Goal: Information Seeking & Learning: Learn about a topic

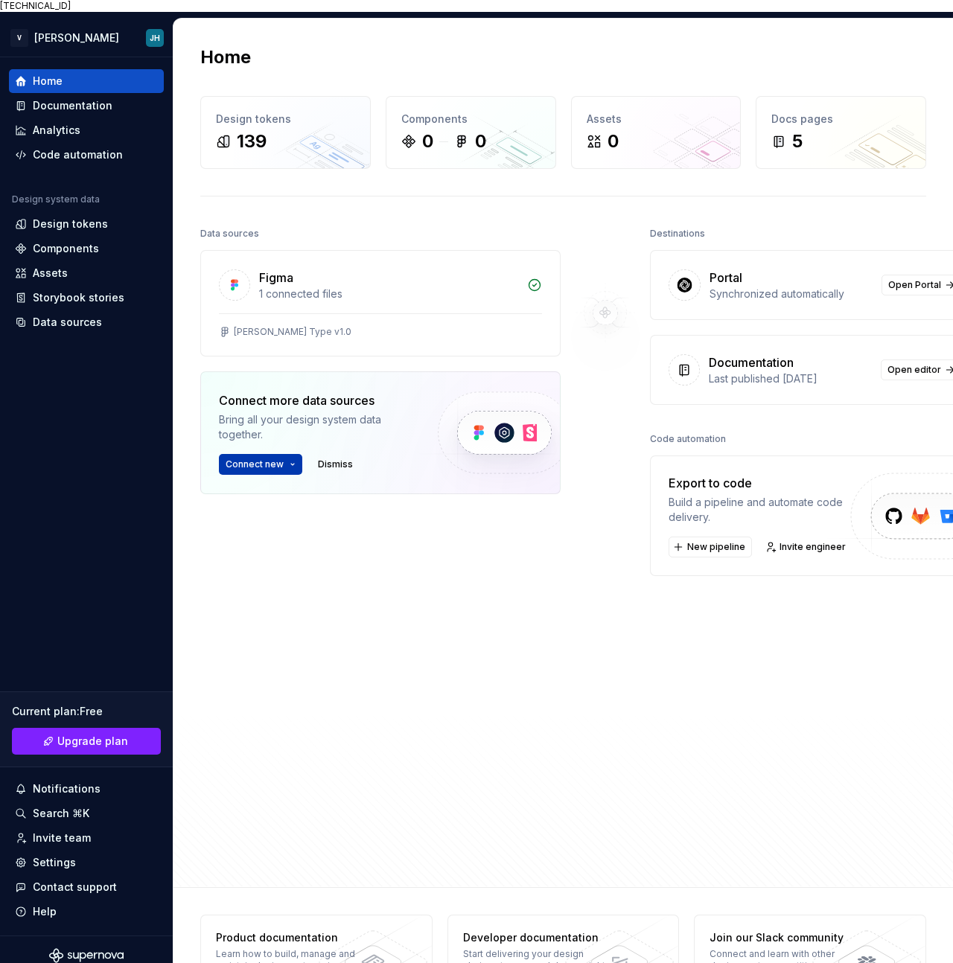
click at [277, 458] on span "Connect new" at bounding box center [255, 464] width 58 height 12
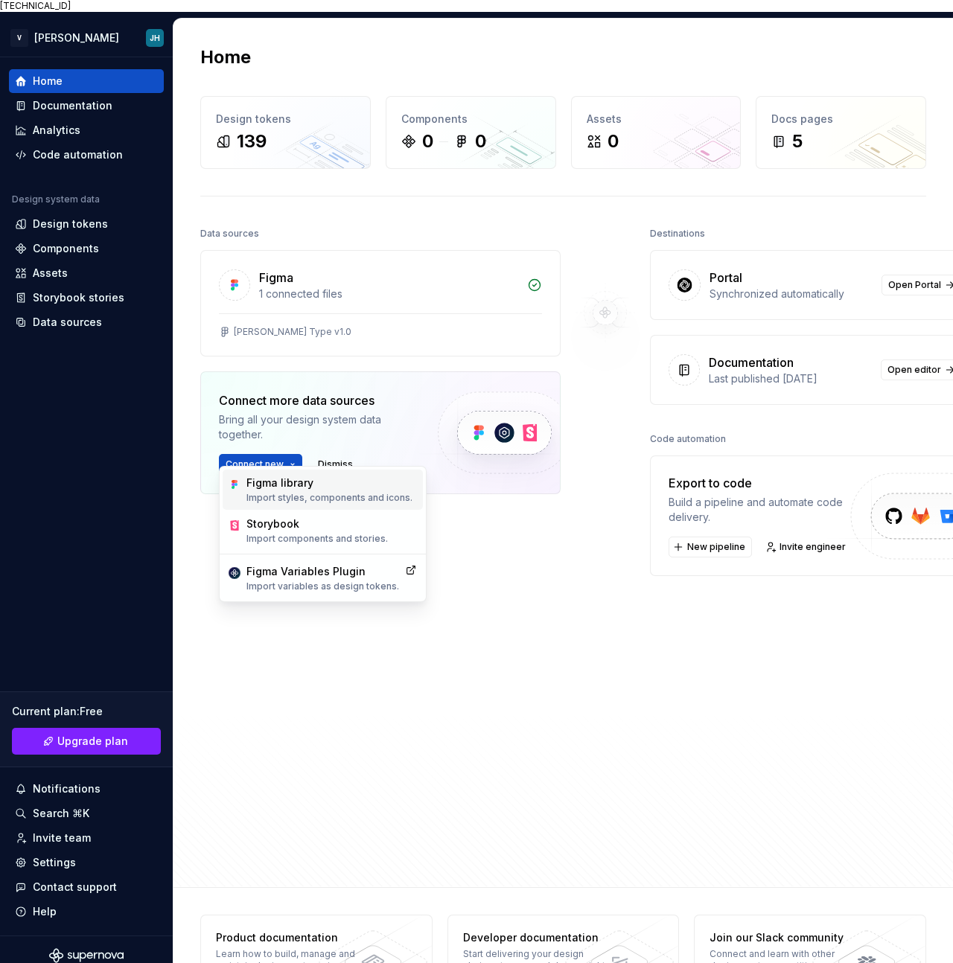
click at [277, 493] on p "Import styles, components and icons." at bounding box center [329, 498] width 166 height 12
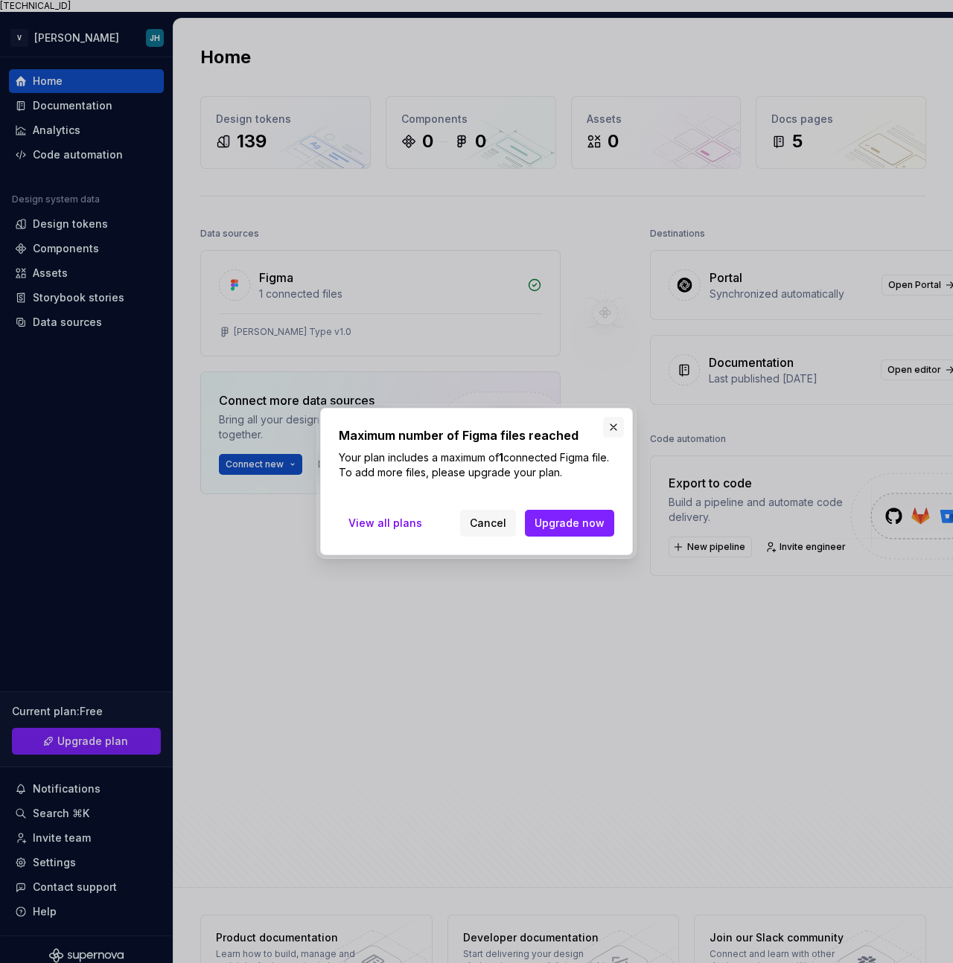
click at [613, 428] on button "button" at bounding box center [613, 427] width 21 height 21
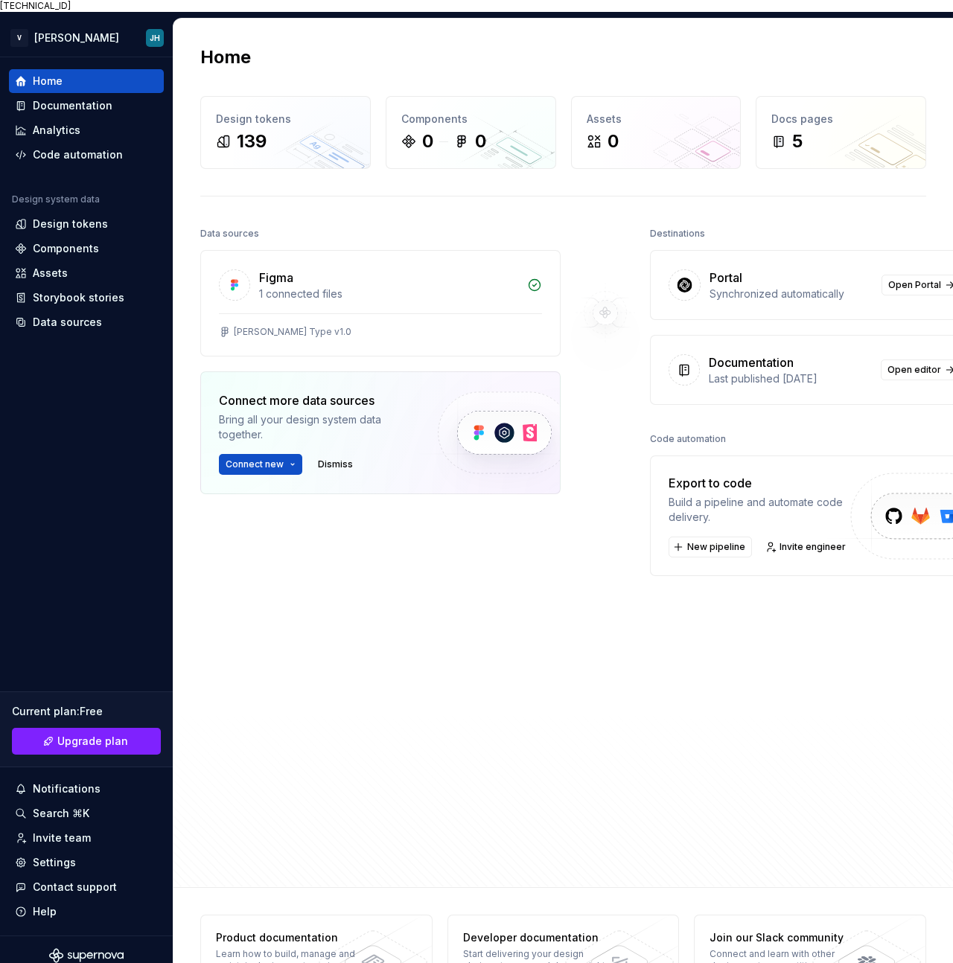
click at [418, 639] on div "Data sources Figma 1 connected files STANLEY Type v1.0 Connect more data source…" at bounding box center [380, 512] width 360 height 578
click at [323, 130] on div "139" at bounding box center [285, 142] width 139 height 24
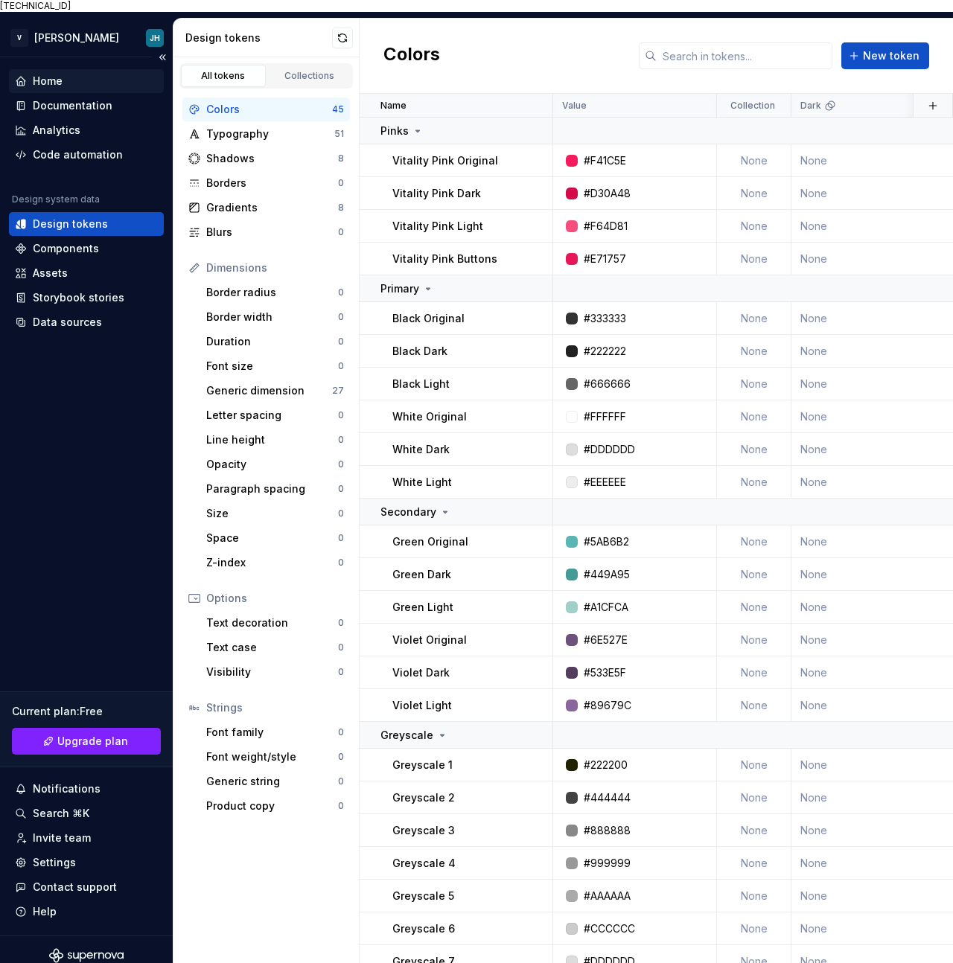
click at [53, 74] on div "Home" at bounding box center [48, 81] width 30 height 15
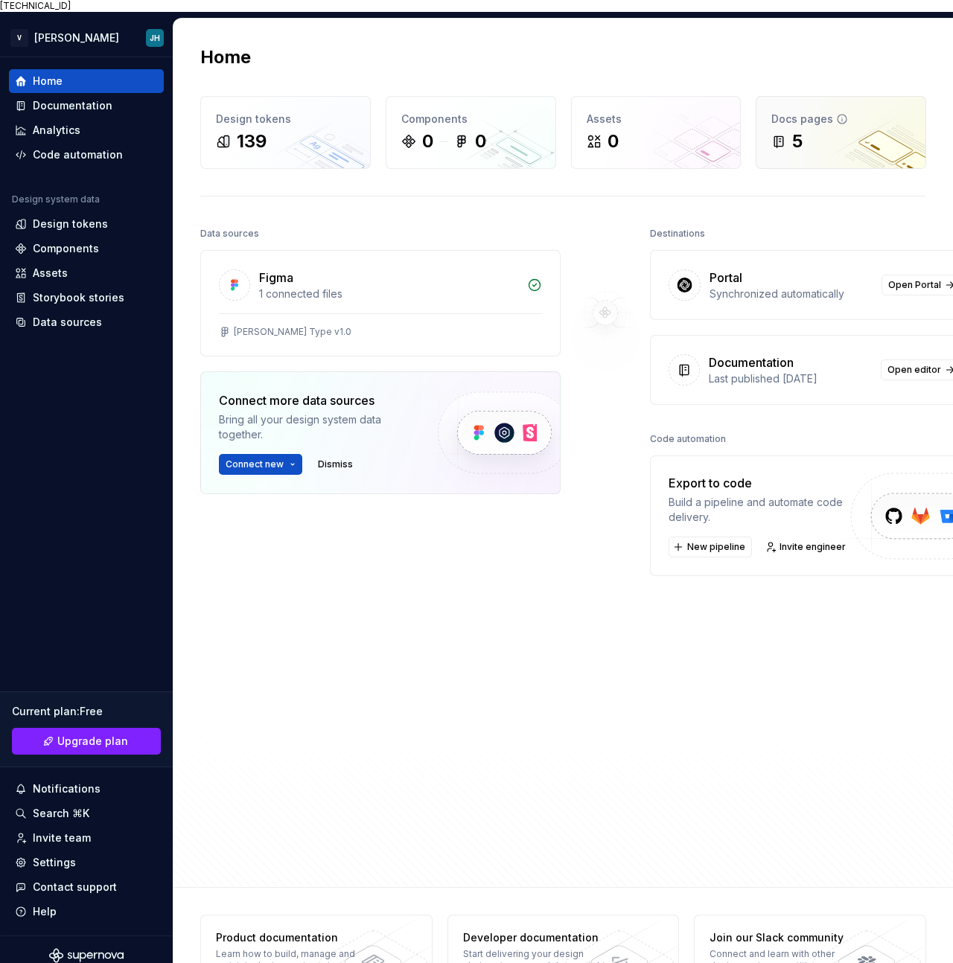
click at [783, 130] on div "5" at bounding box center [786, 142] width 31 height 24
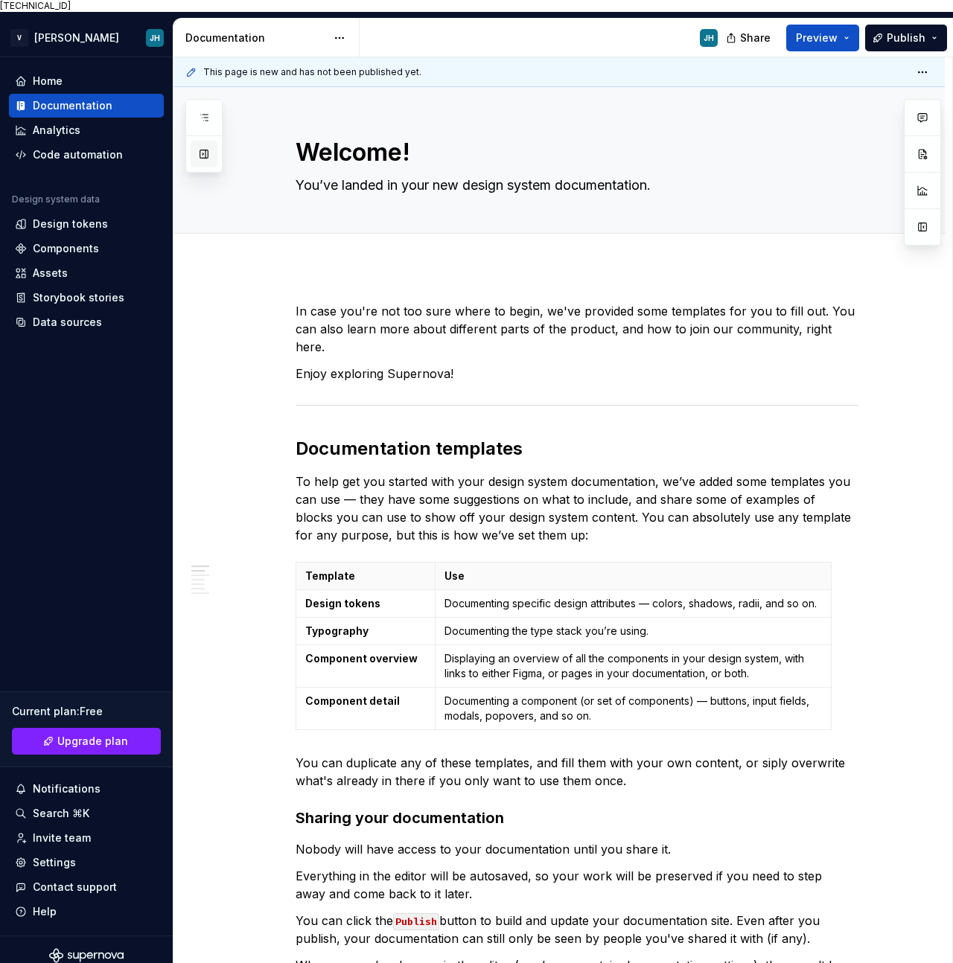
click at [196, 144] on button "button" at bounding box center [204, 154] width 27 height 27
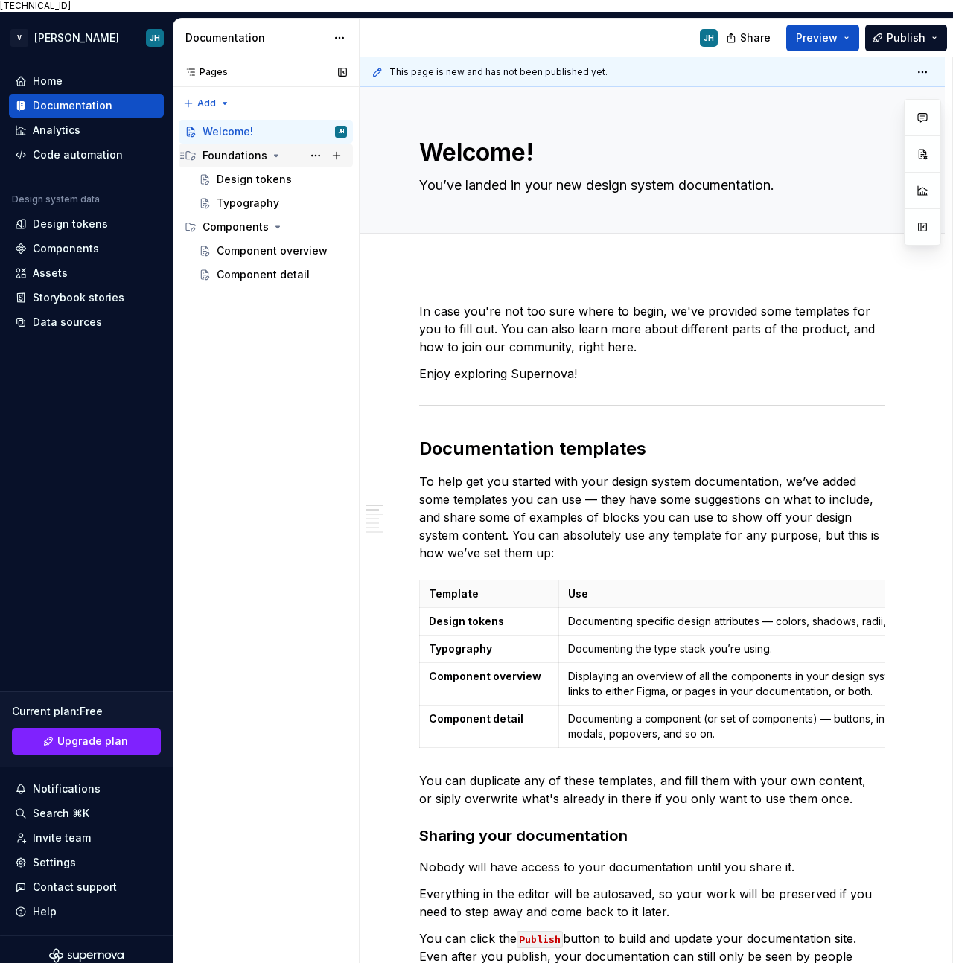
click at [243, 148] on div "Foundations" at bounding box center [234, 155] width 65 height 15
click at [240, 172] on div "Design tokens" at bounding box center [254, 179] width 75 height 15
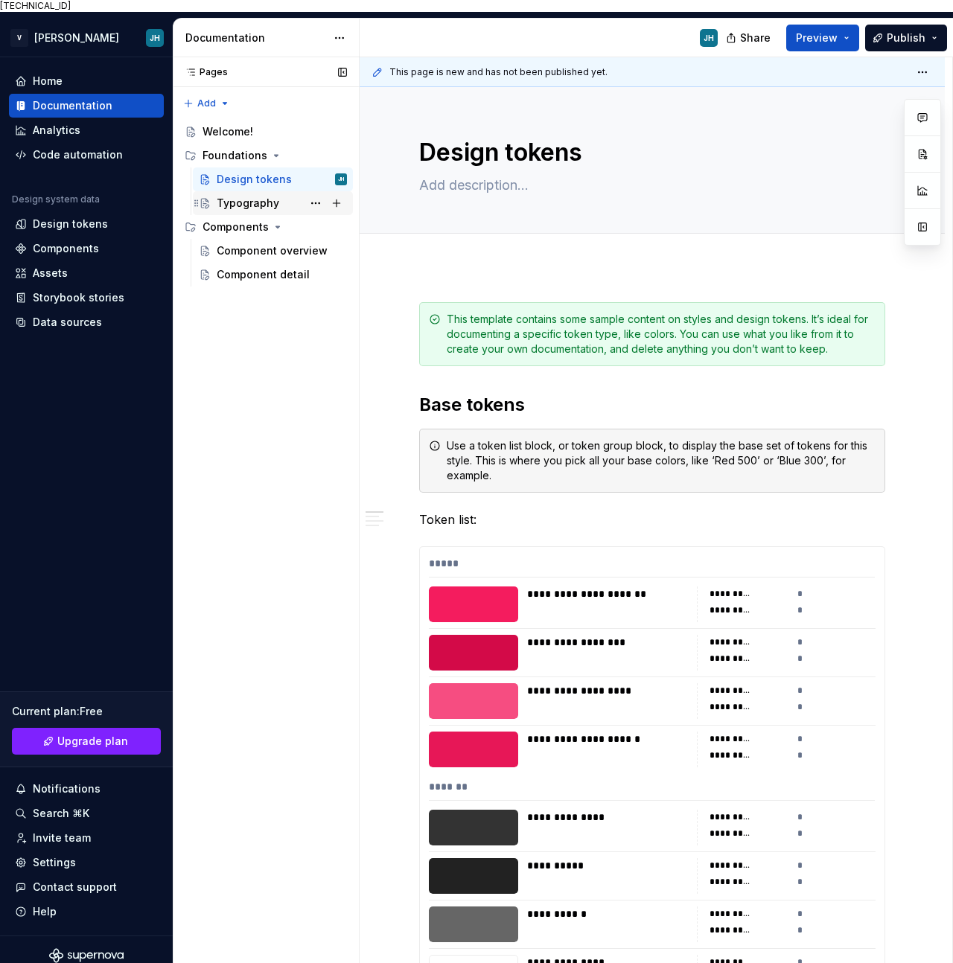
click at [237, 196] on div "Typography" at bounding box center [248, 203] width 63 height 15
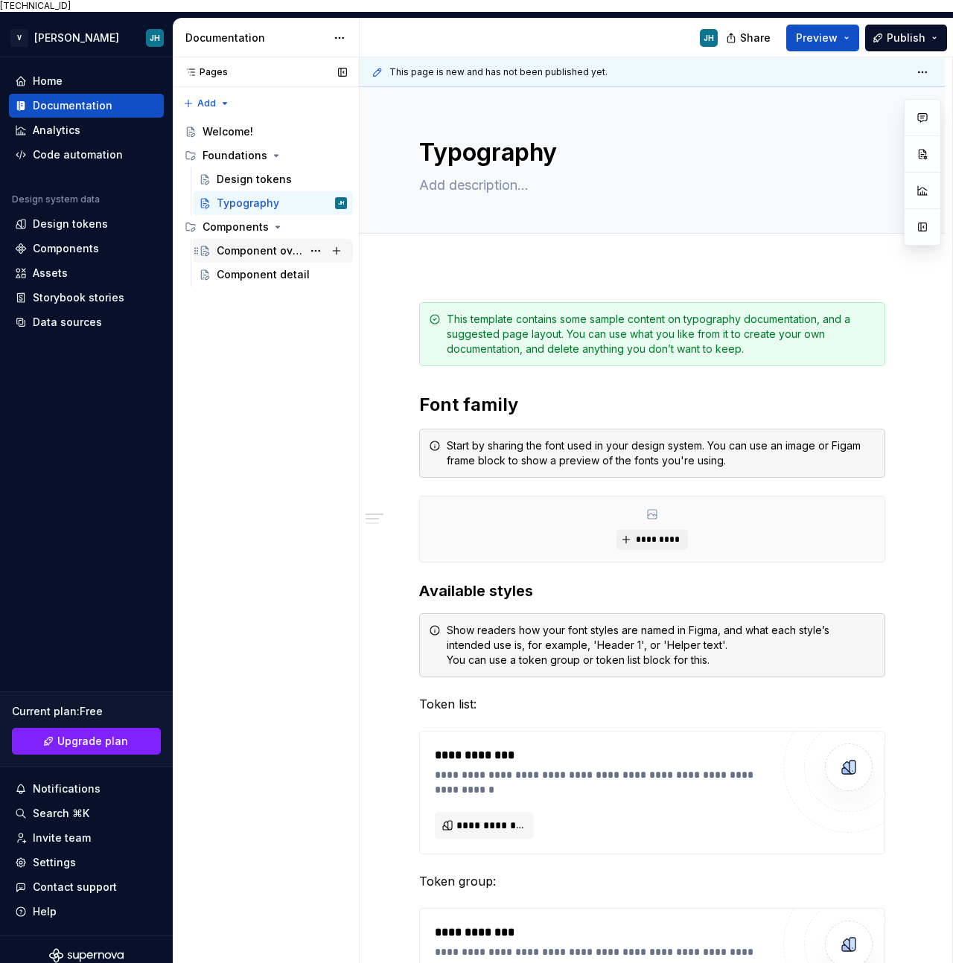
click at [249, 243] on div "Component overview" at bounding box center [260, 250] width 86 height 15
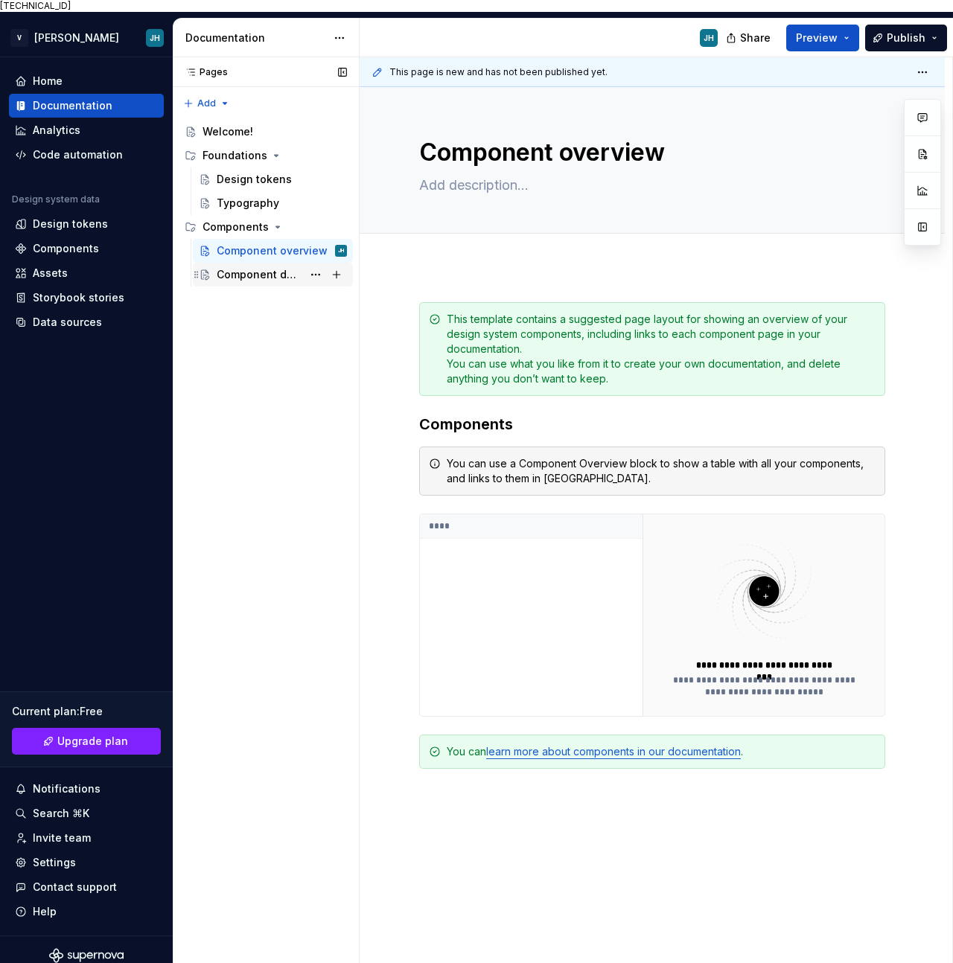
click at [243, 267] on div "Component detail" at bounding box center [260, 274] width 86 height 15
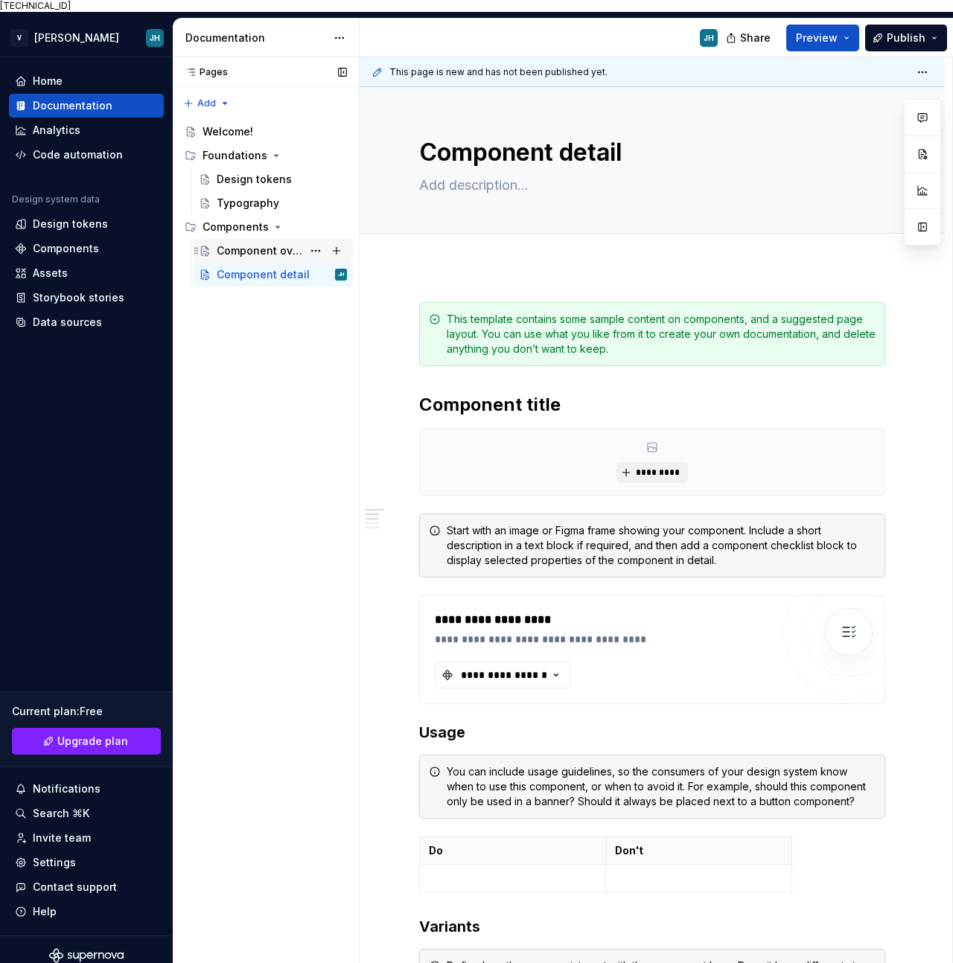
click at [242, 243] on div "Component overview" at bounding box center [260, 250] width 86 height 15
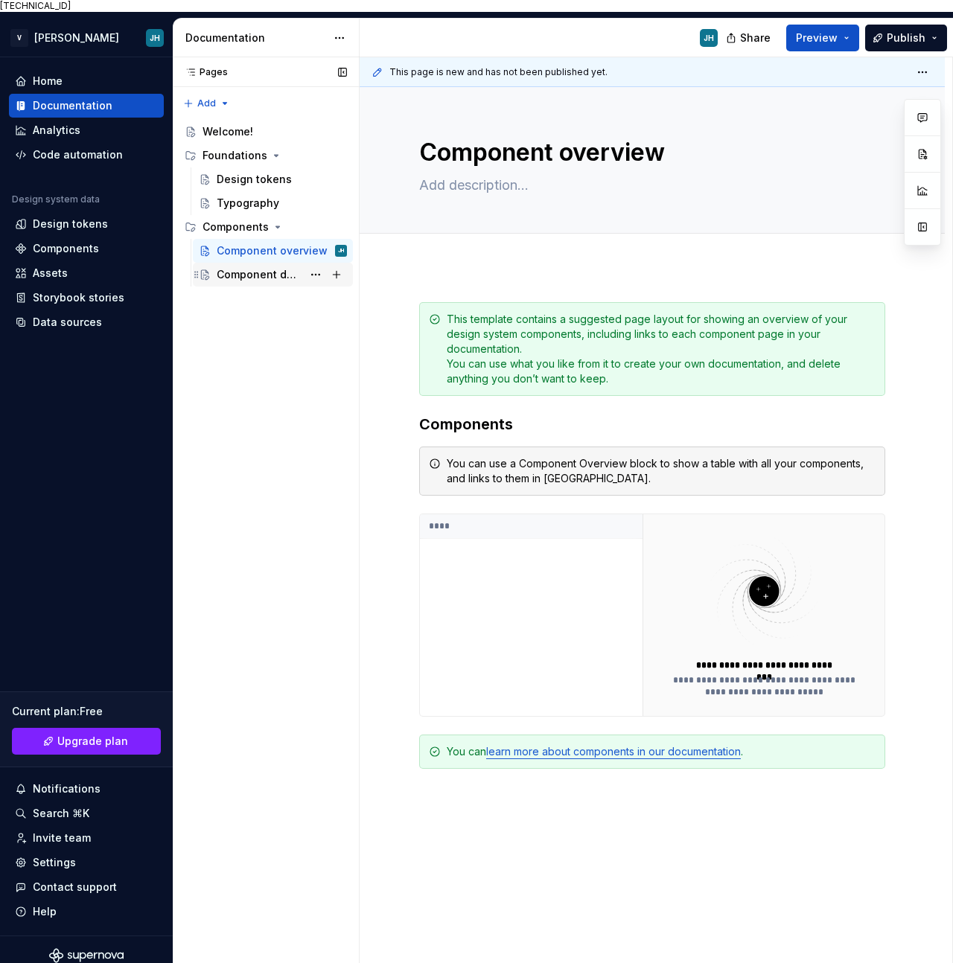
click at [231, 267] on div "Component detail" at bounding box center [260, 274] width 86 height 15
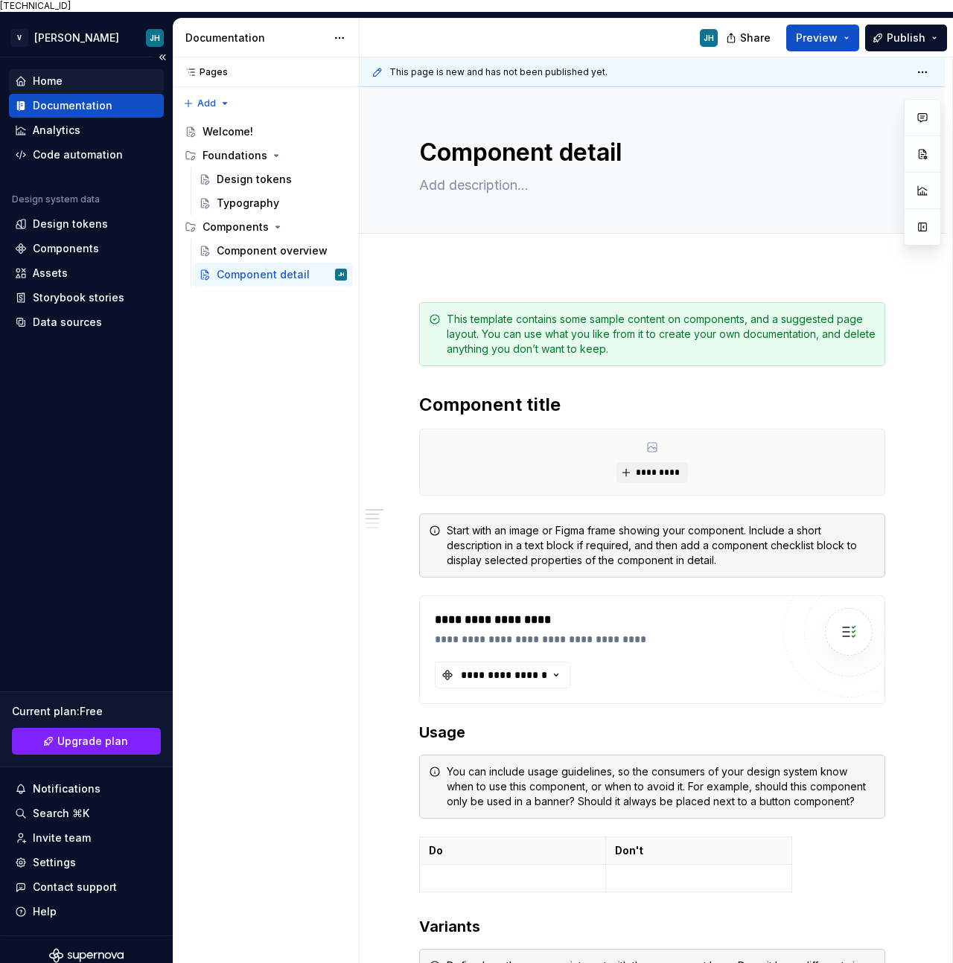
click at [60, 74] on div "Home" at bounding box center [48, 81] width 30 height 15
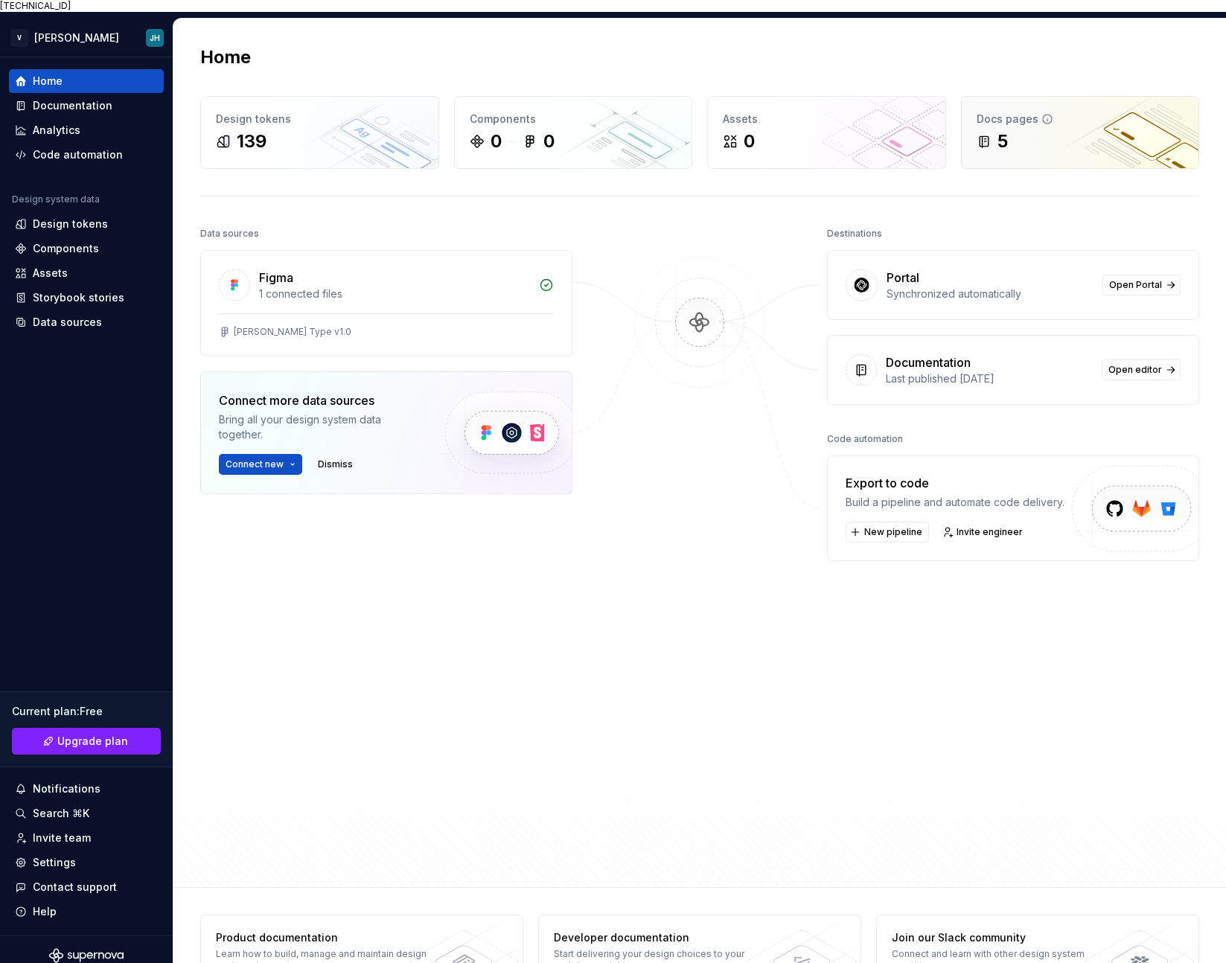
click at [952, 112] on div "Docs pages" at bounding box center [1080, 119] width 208 height 15
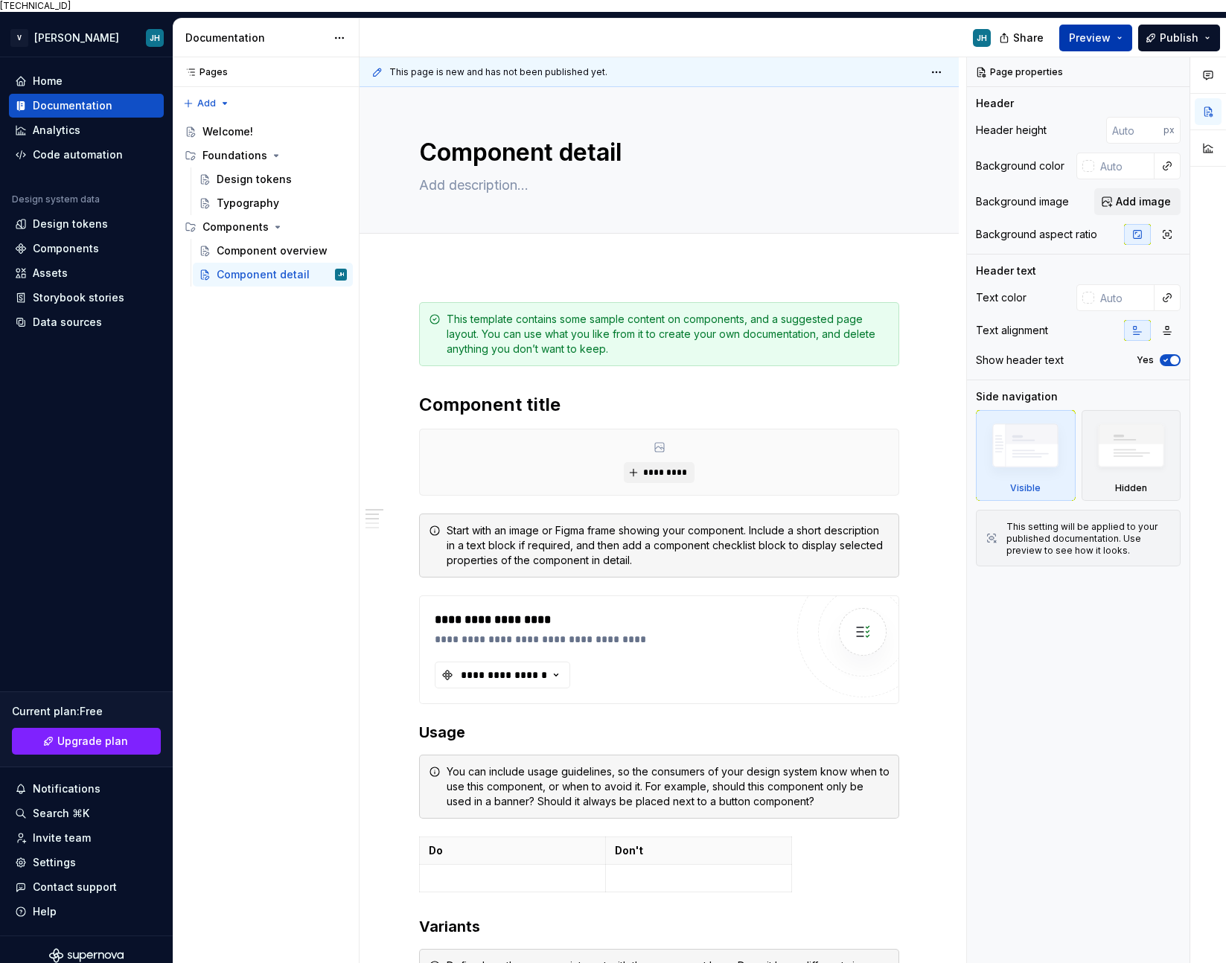
click at [952, 25] on button "Preview" at bounding box center [1095, 38] width 73 height 27
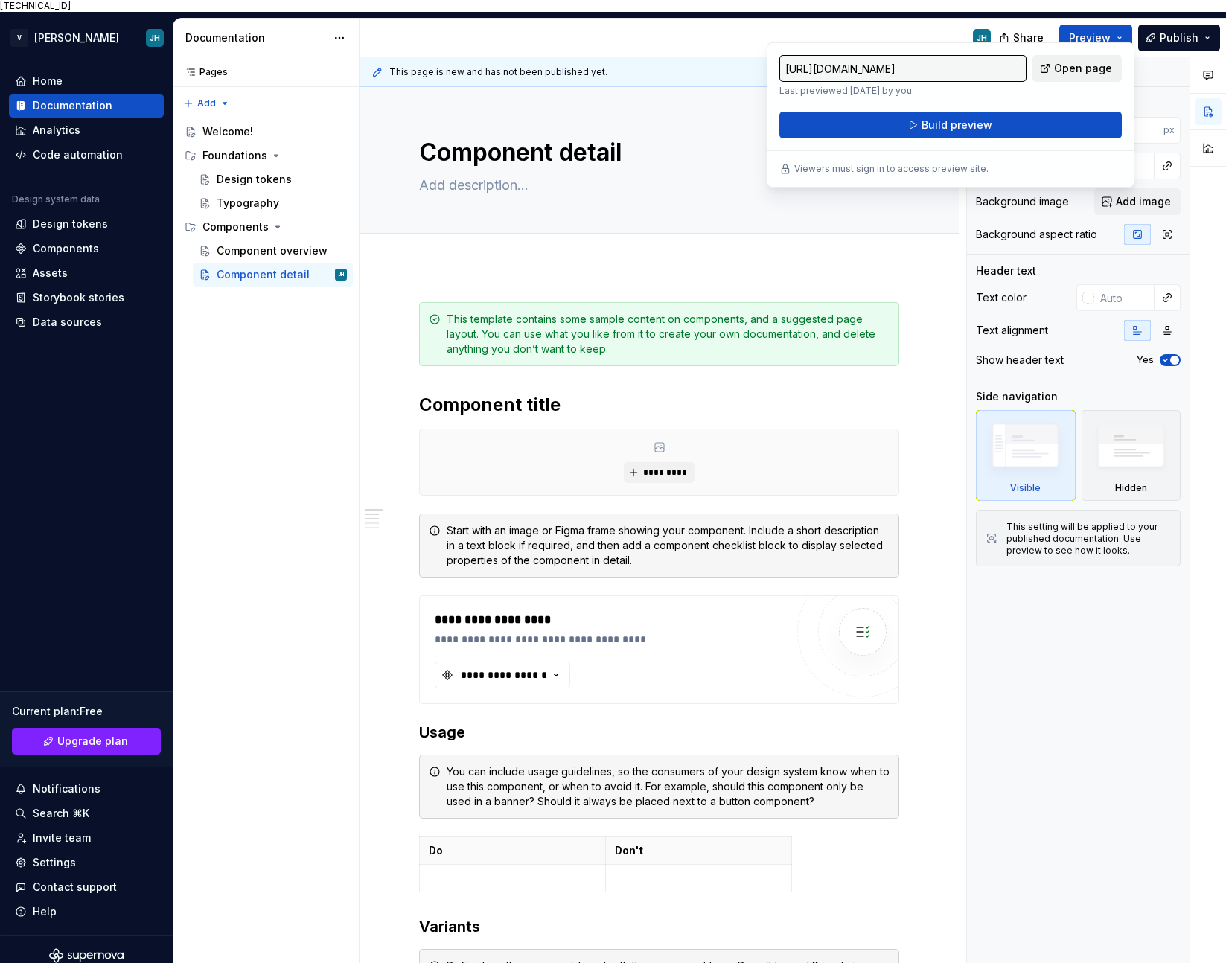
click at [952, 62] on span "Open page" at bounding box center [1083, 68] width 58 height 15
type textarea "*"
click at [272, 504] on div "Pages Pages Add Accessibility guide for tree Page tree. Navigate the tree with …" at bounding box center [266, 516] width 186 height 918
